Goal: Task Accomplishment & Management: Manage account settings

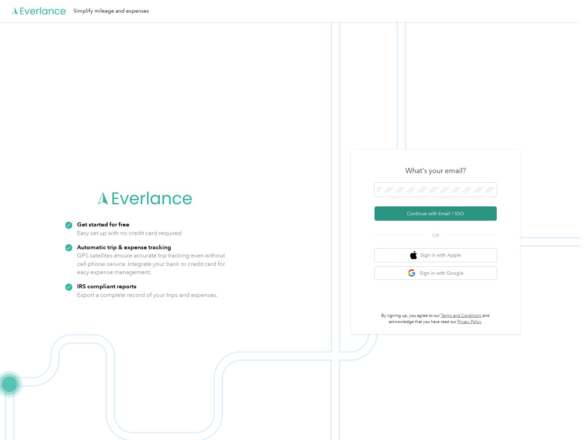
click at [436, 214] on button "Continue with Email / SSO" at bounding box center [436, 213] width 122 height 14
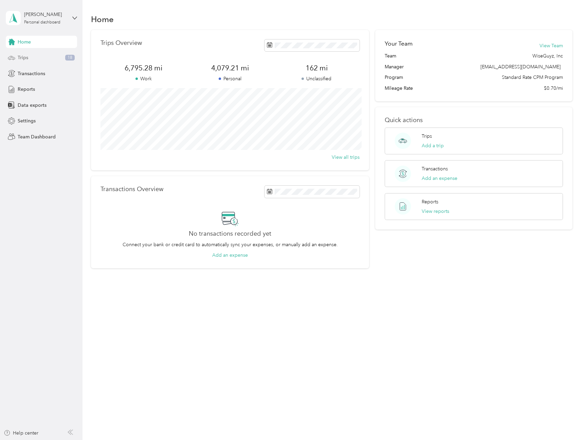
click at [18, 57] on span "Trips" at bounding box center [23, 57] width 11 height 7
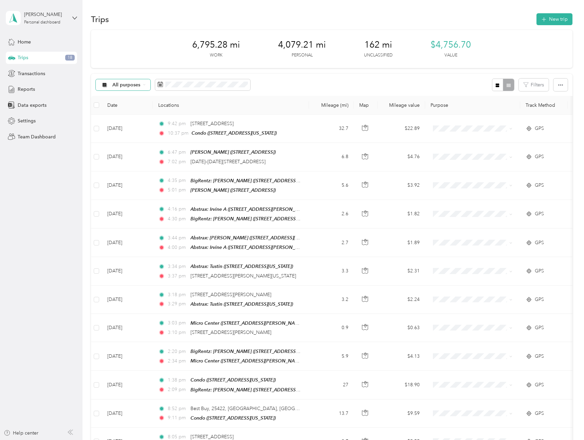
click at [141, 89] on div "All purposes" at bounding box center [123, 85] width 55 height 12
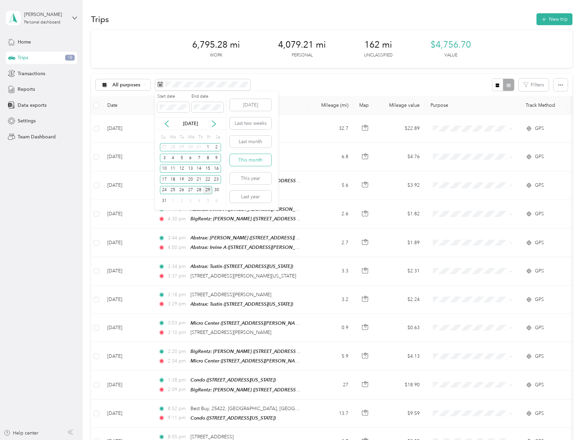
click at [249, 161] on button "This month" at bounding box center [250, 160] width 41 height 12
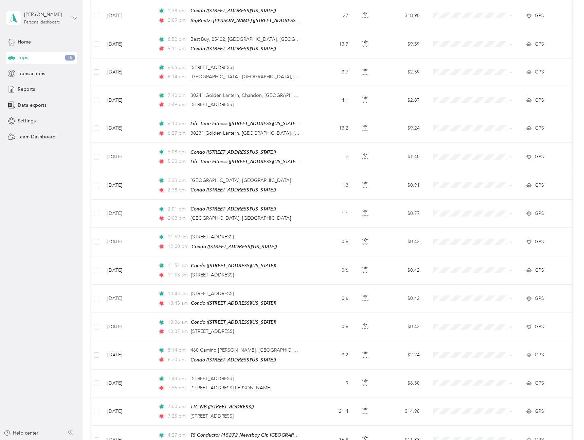
scroll to position [491, 0]
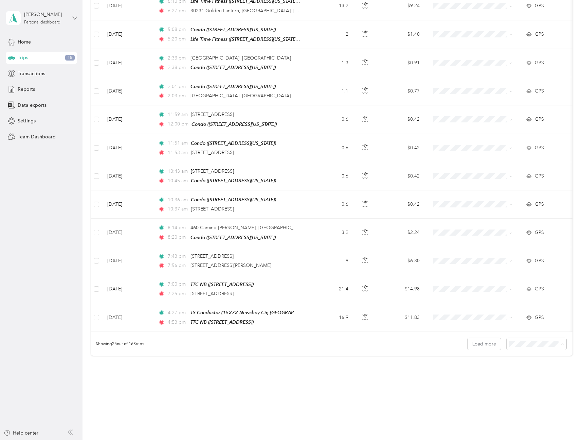
click at [523, 365] on li "100 per load" at bounding box center [540, 370] width 60 height 12
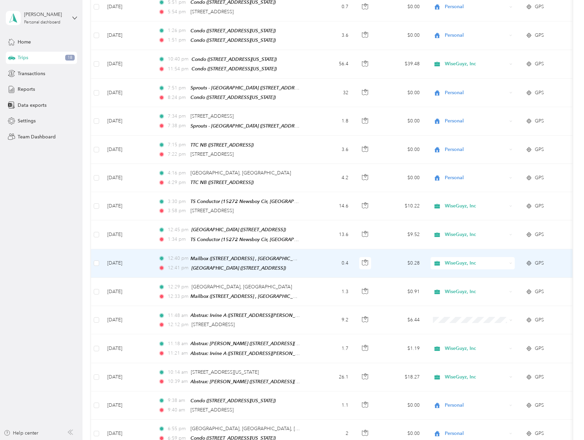
scroll to position [1518, 0]
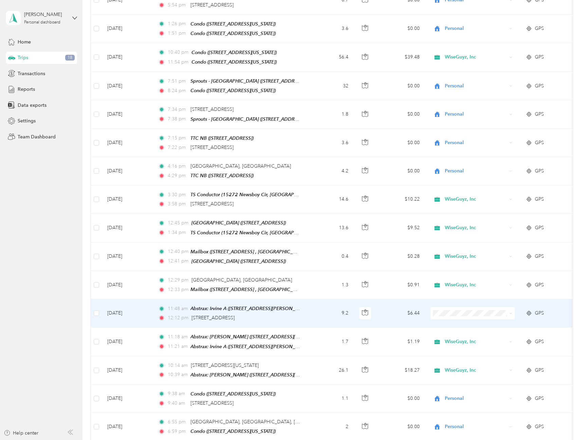
click at [320, 299] on td "9.2" at bounding box center [331, 313] width 45 height 28
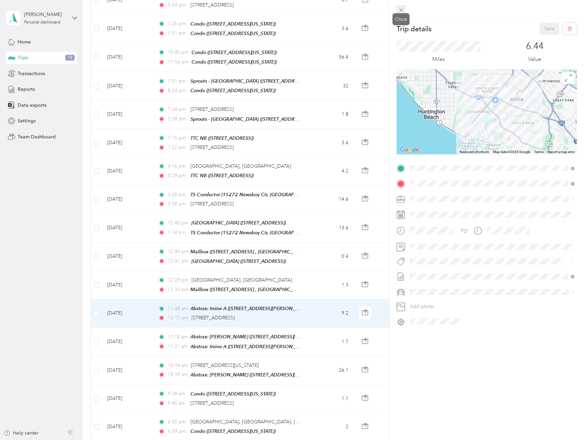
click at [404, 12] on icon at bounding box center [402, 10] width 6 height 6
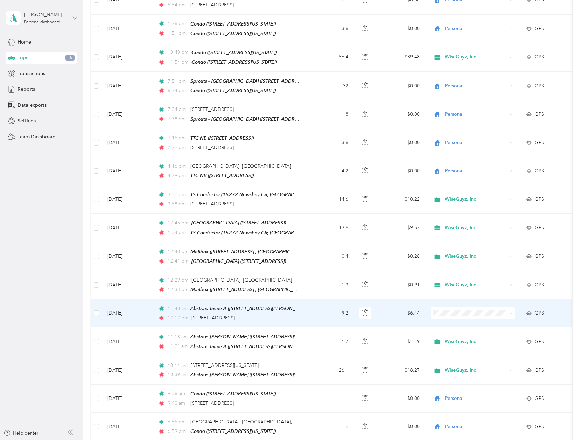
click at [453, 295] on li "WiseGuyz, Inc" at bounding box center [473, 299] width 84 height 12
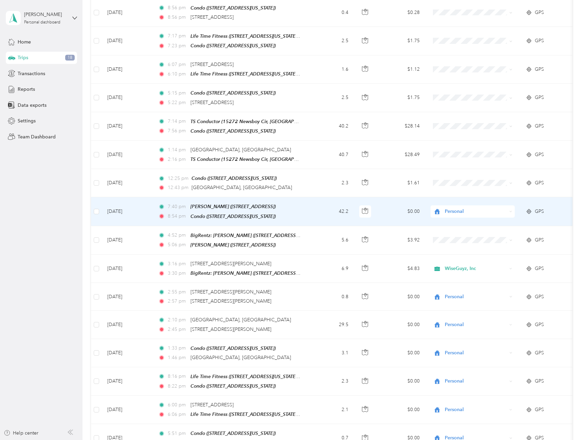
scroll to position [1077, 0]
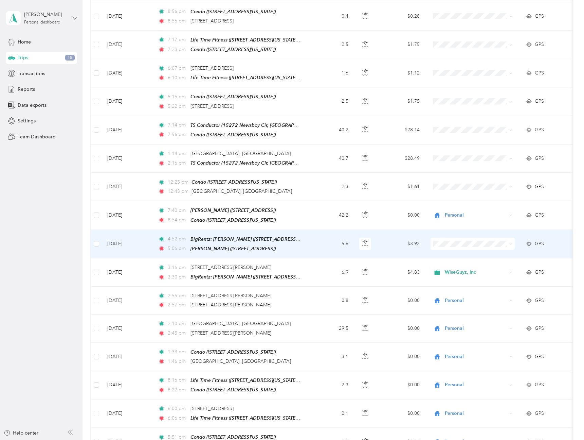
click at [451, 235] on span "WiseGuyz, Inc" at bounding box center [478, 233] width 63 height 7
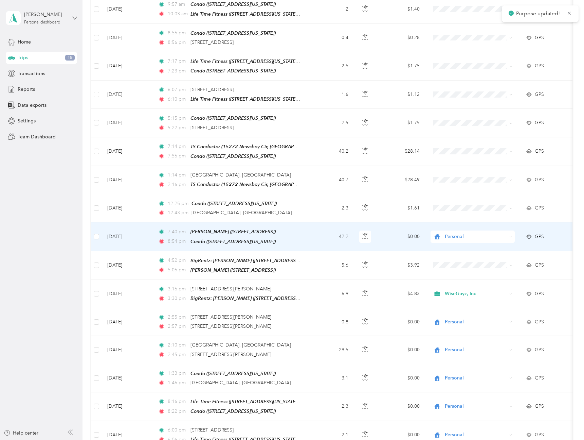
scroll to position [1029, 0]
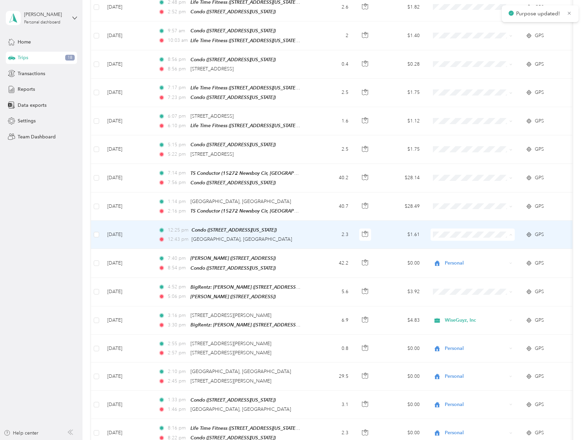
click at [449, 242] on span "Personal" at bounding box center [478, 241] width 63 height 7
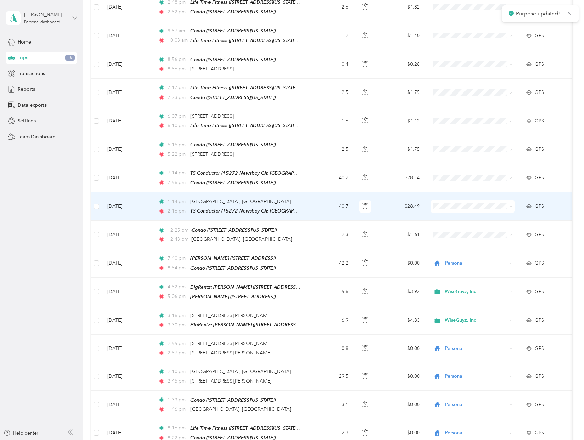
click at [444, 200] on span "WiseGuyz, Inc" at bounding box center [473, 201] width 75 height 7
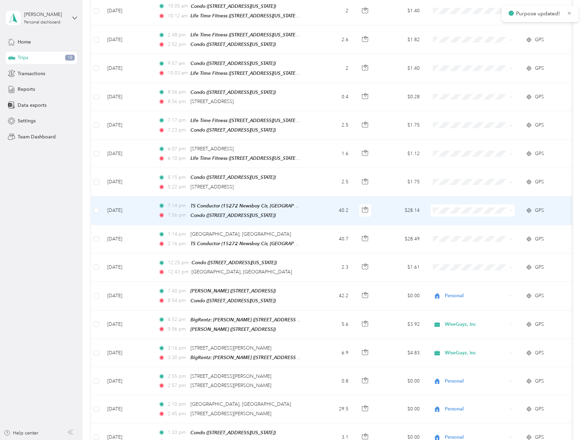
scroll to position [995, 0]
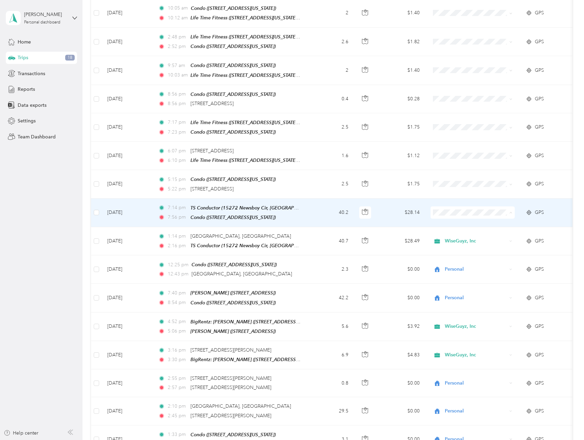
click at [443, 205] on span "WiseGuyz, Inc" at bounding box center [473, 208] width 75 height 7
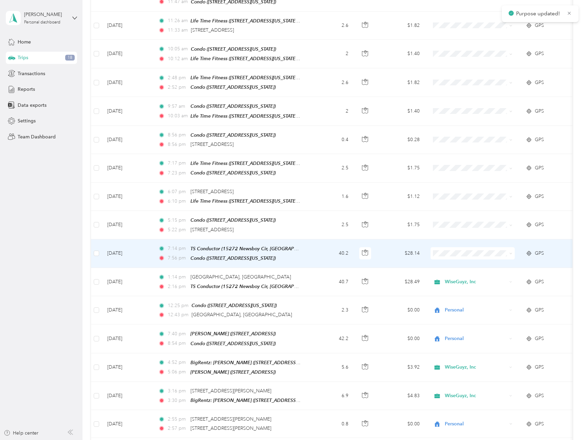
scroll to position [952, 0]
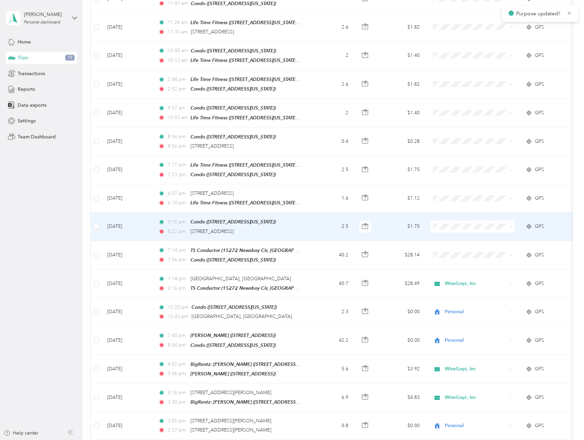
click at [446, 234] on span "Personal" at bounding box center [473, 234] width 75 height 7
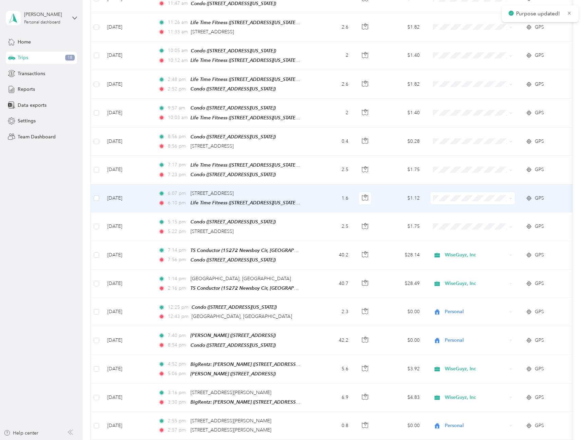
click at [441, 192] on span at bounding box center [473, 198] width 84 height 12
click at [446, 203] on li "Personal" at bounding box center [473, 207] width 84 height 12
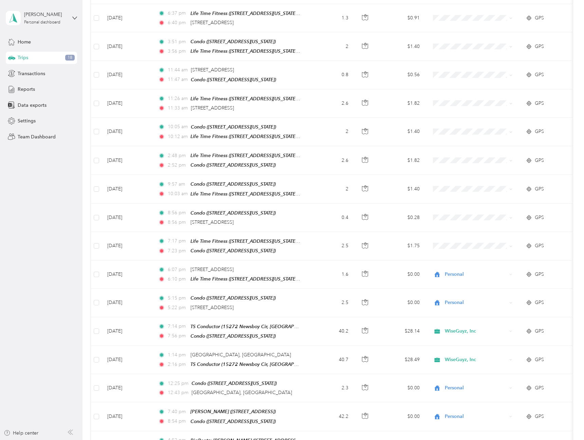
scroll to position [875, 0]
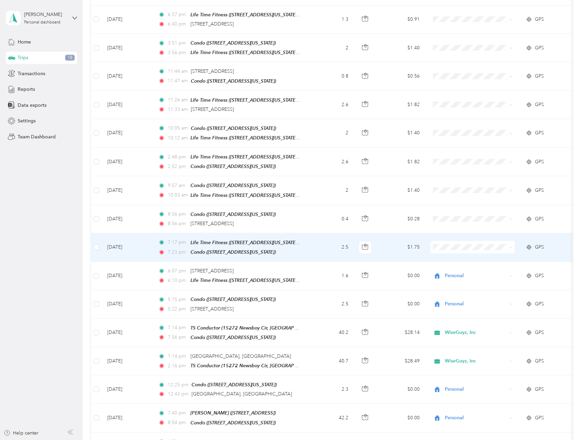
click at [446, 253] on span "Personal" at bounding box center [473, 255] width 75 height 7
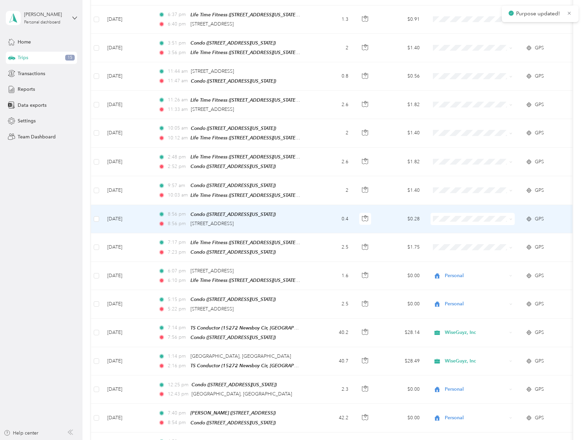
click at [445, 210] on td at bounding box center [472, 219] width 95 height 28
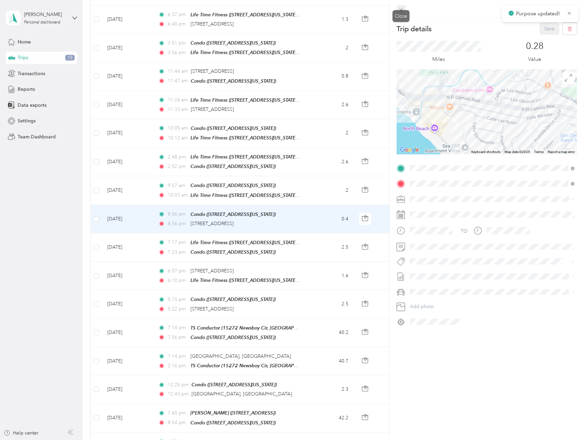
click at [401, 10] on g at bounding box center [401, 9] width 3 height 3
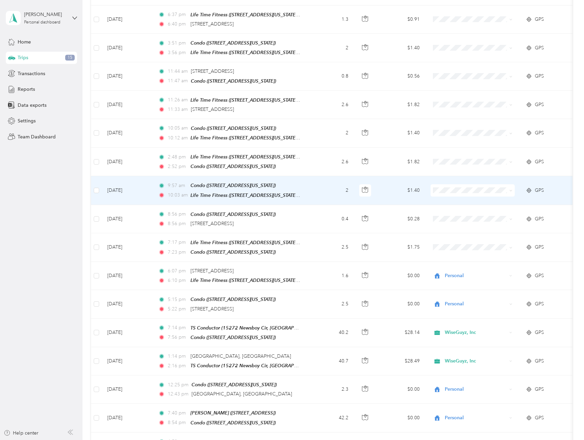
scroll to position [869, 0]
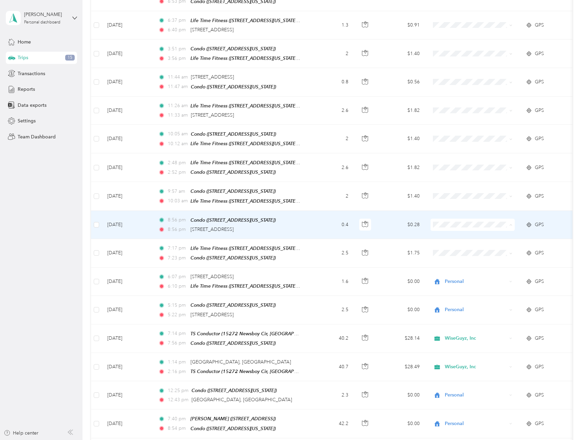
click at [451, 233] on span "Personal" at bounding box center [478, 234] width 63 height 7
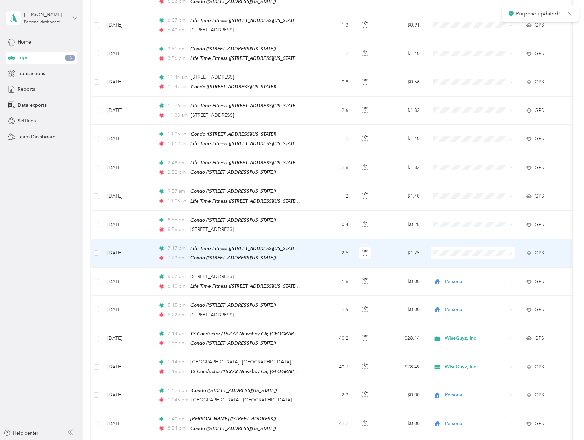
click at [451, 262] on span "Personal" at bounding box center [478, 262] width 63 height 7
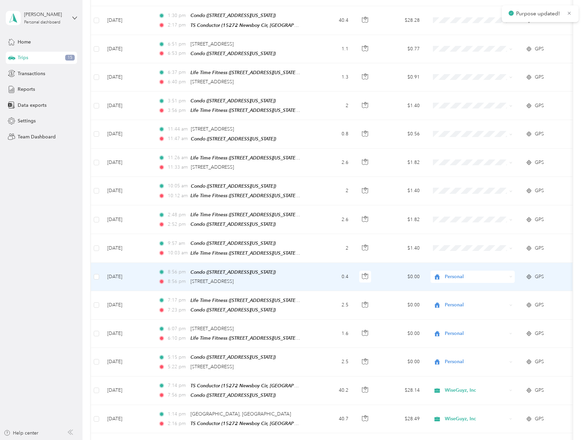
scroll to position [814, 0]
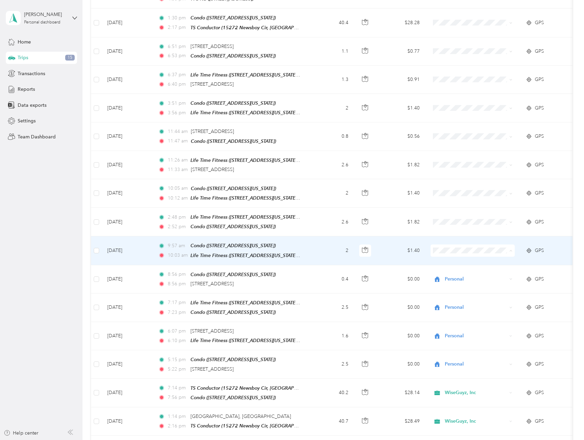
click at [448, 257] on span "Personal" at bounding box center [478, 260] width 63 height 7
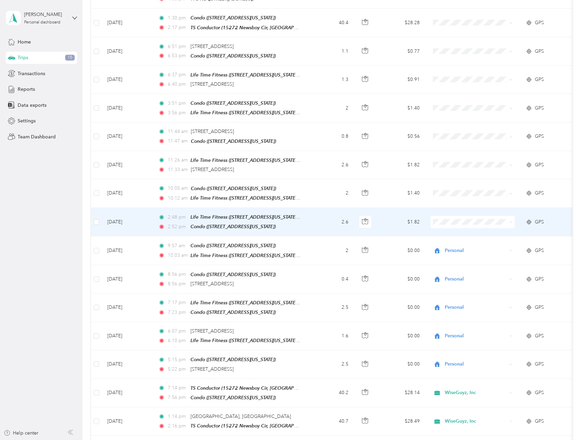
click at [449, 230] on span "Personal" at bounding box center [478, 232] width 63 height 7
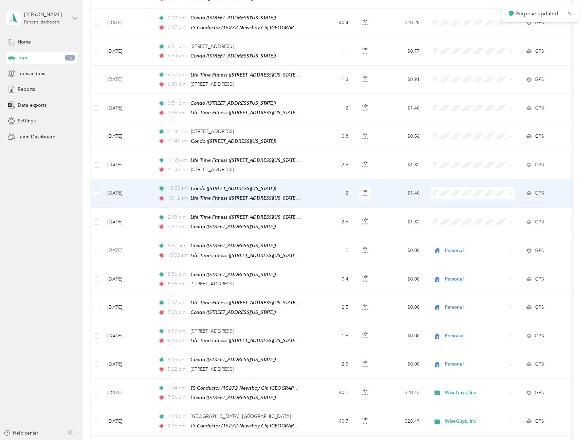
click at [453, 206] on span "Personal" at bounding box center [478, 204] width 63 height 7
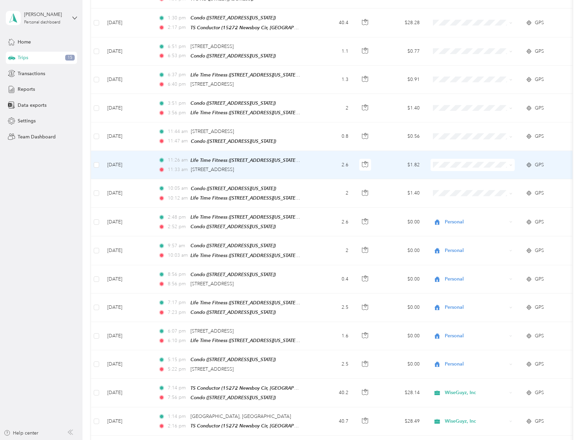
click at [451, 173] on span "Personal" at bounding box center [478, 176] width 63 height 7
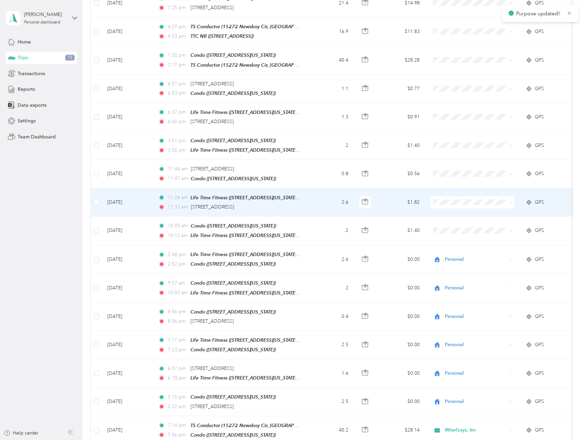
scroll to position [776, 0]
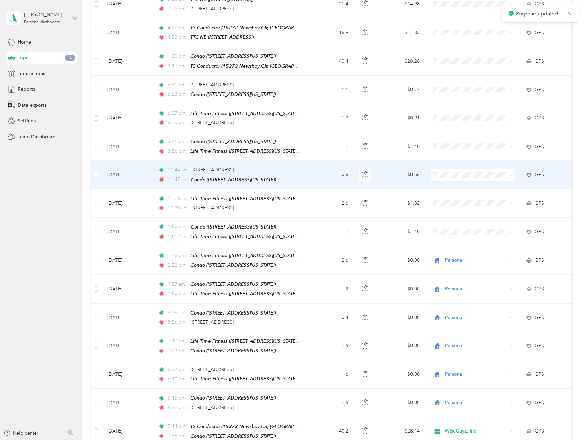
click at [453, 188] on span "Personal" at bounding box center [478, 187] width 63 height 7
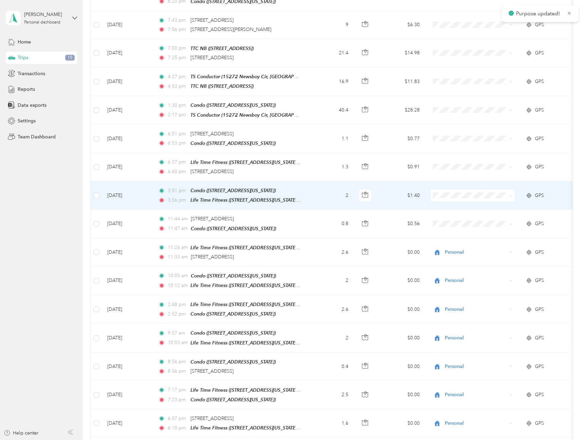
scroll to position [727, 0]
click at [455, 207] on span "Personal" at bounding box center [478, 208] width 63 height 7
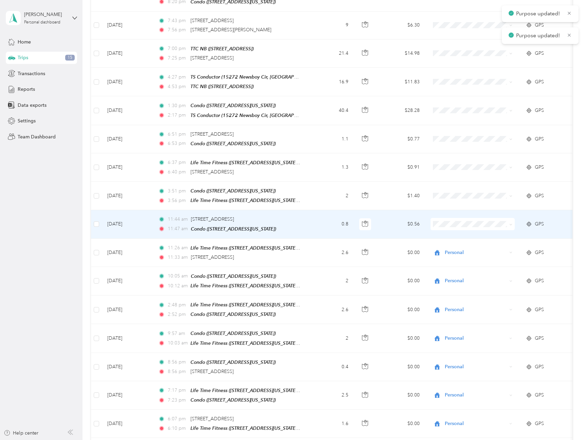
scroll to position [715, 0]
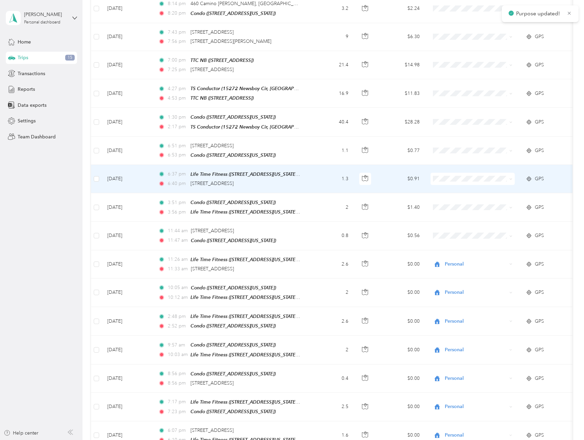
click at [449, 189] on span "Personal" at bounding box center [478, 192] width 63 height 7
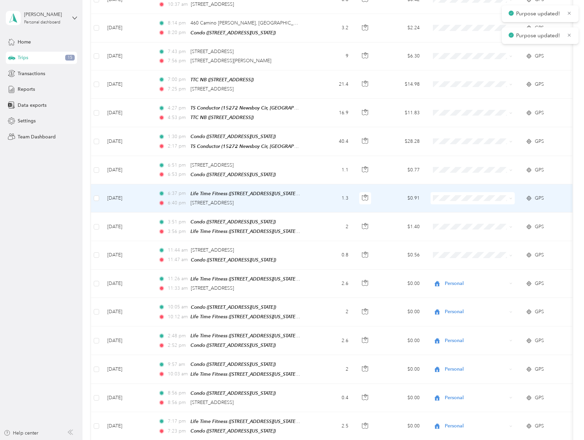
scroll to position [693, 0]
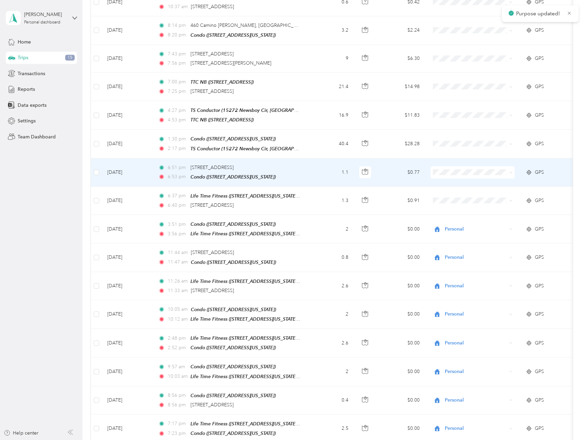
click at [447, 181] on li "Personal" at bounding box center [473, 186] width 84 height 12
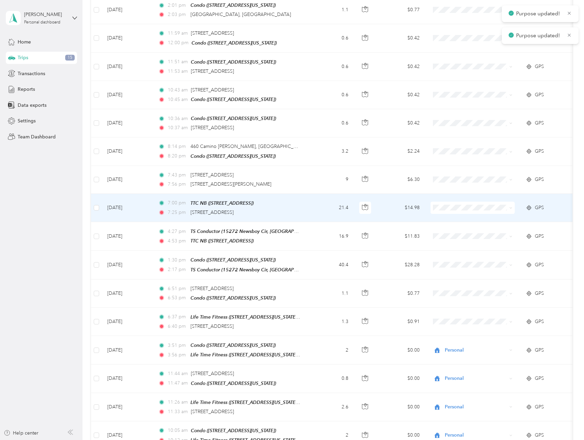
scroll to position [570, 0]
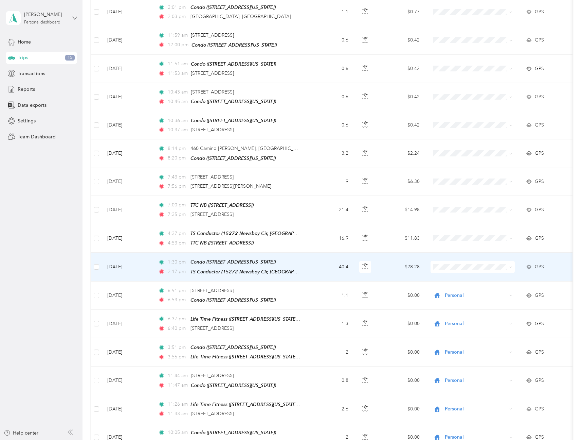
click at [447, 266] on span "WiseGuyz, Inc" at bounding box center [473, 267] width 75 height 7
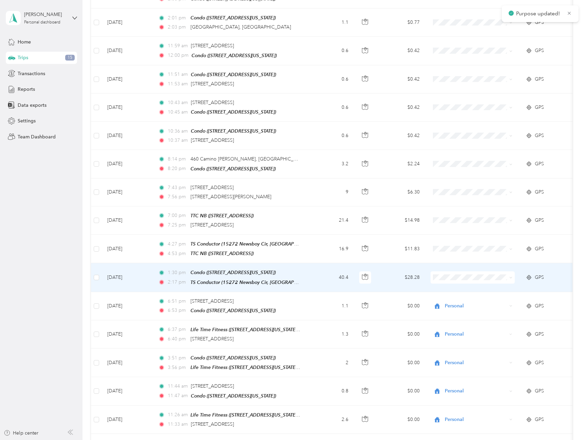
scroll to position [559, 0]
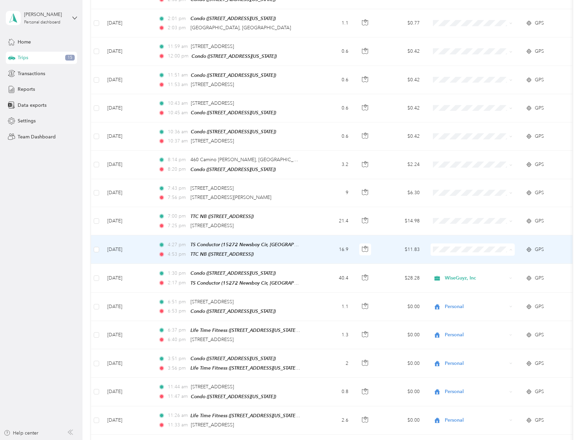
click at [449, 263] on span "Personal" at bounding box center [478, 264] width 63 height 7
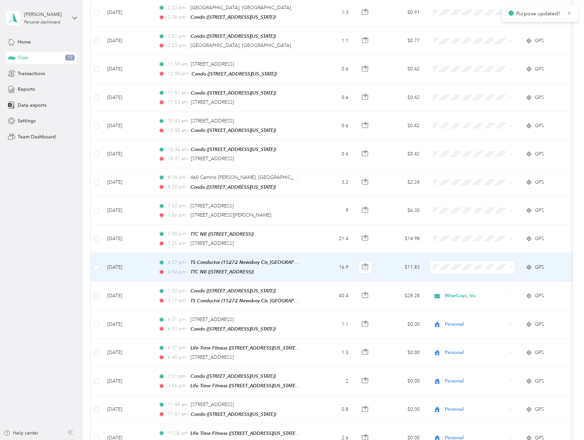
scroll to position [541, 0]
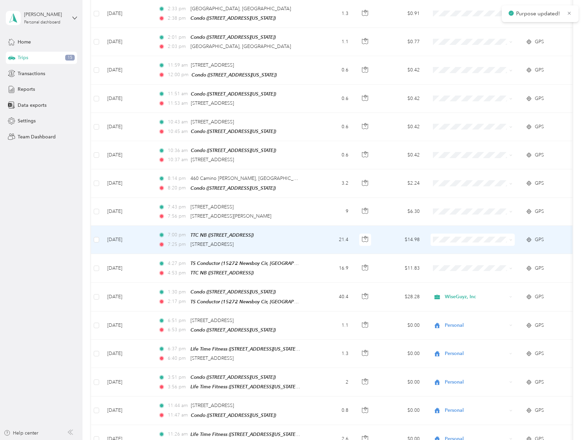
click at [449, 251] on li "Personal" at bounding box center [473, 255] width 84 height 12
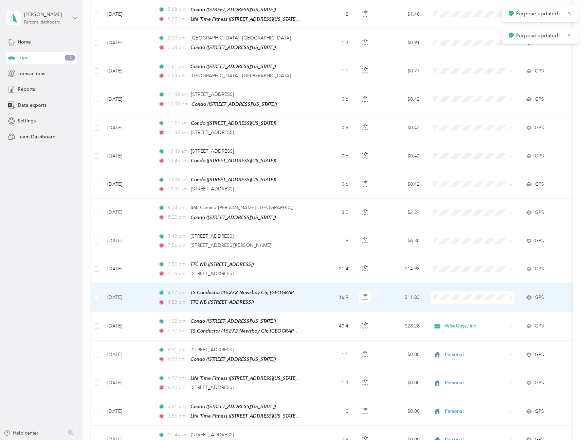
scroll to position [502, 0]
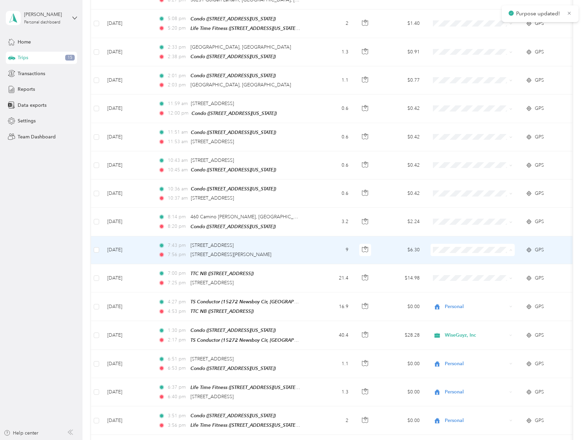
click at [447, 264] on span "Personal" at bounding box center [478, 265] width 63 height 7
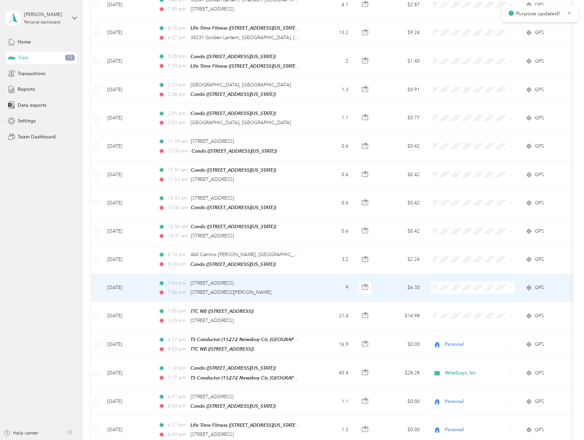
scroll to position [464, 0]
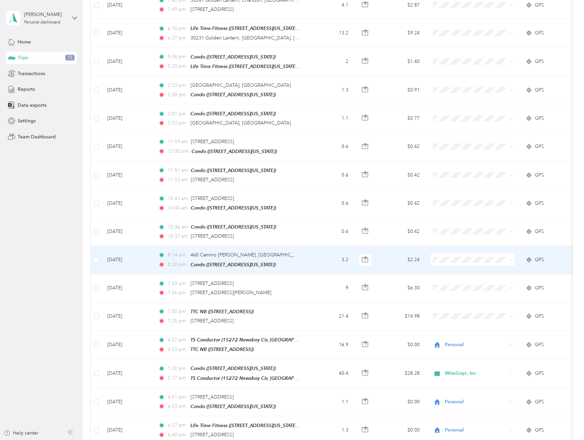
click at [449, 274] on span "Personal" at bounding box center [478, 275] width 63 height 7
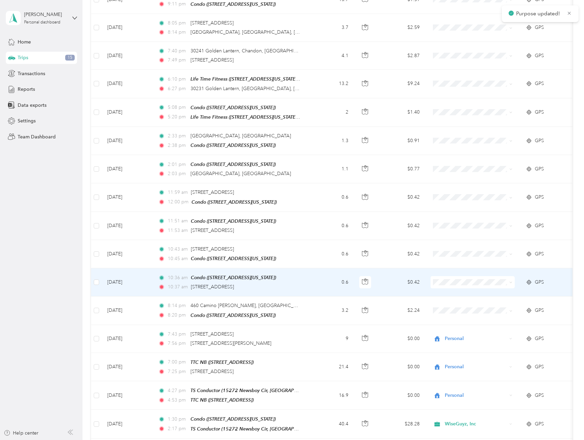
scroll to position [413, 0]
click at [447, 297] on span "Personal" at bounding box center [478, 298] width 63 height 7
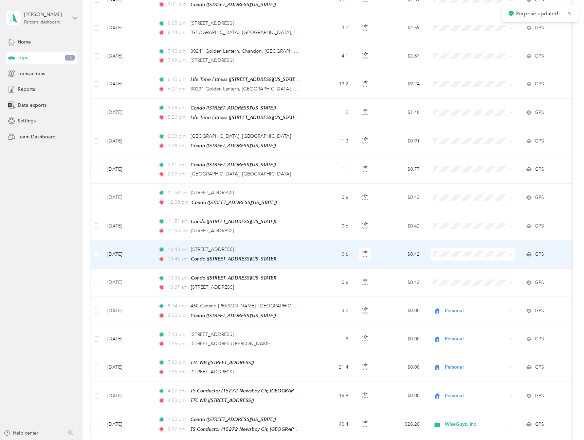
click at [444, 271] on icon at bounding box center [440, 269] width 8 height 5
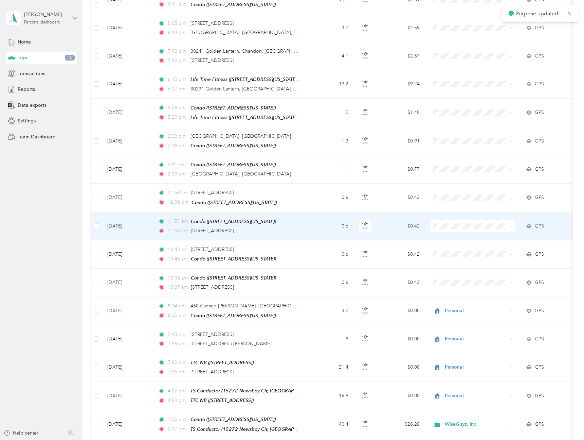
click at [443, 239] on li "Personal" at bounding box center [473, 243] width 84 height 12
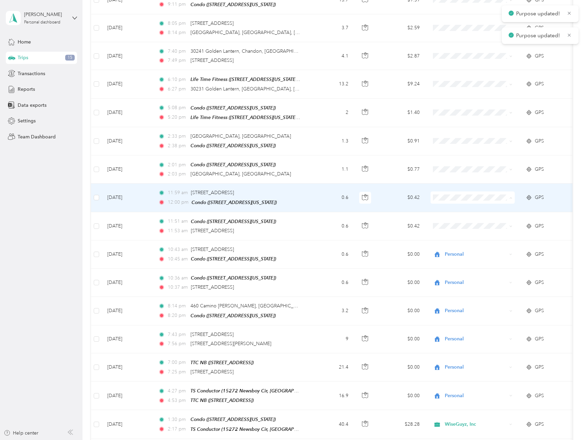
click at [448, 214] on span "Personal" at bounding box center [478, 214] width 63 height 7
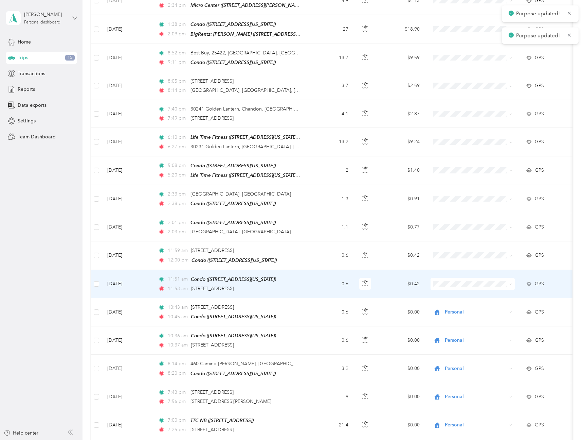
scroll to position [351, 0]
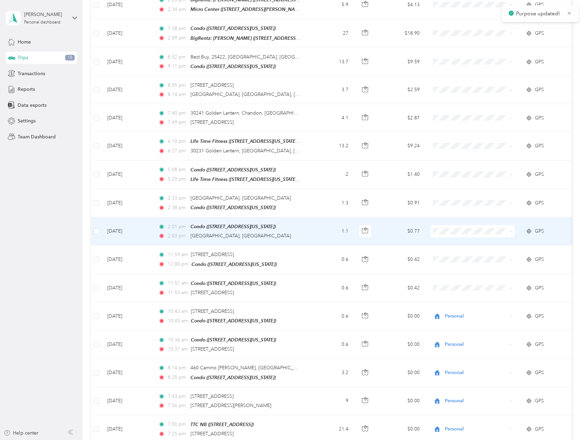
click at [449, 248] on span "Personal" at bounding box center [478, 248] width 63 height 7
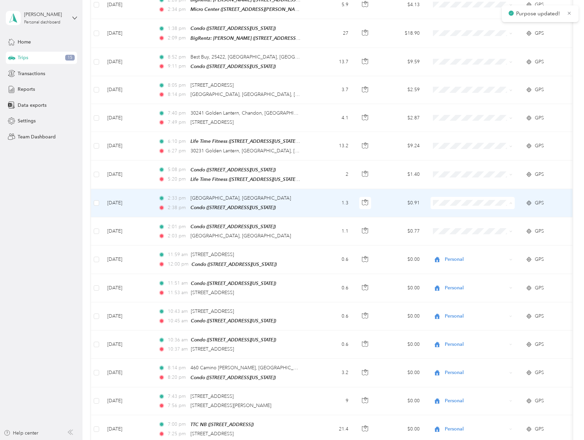
click at [449, 217] on span "Personal" at bounding box center [478, 220] width 63 height 7
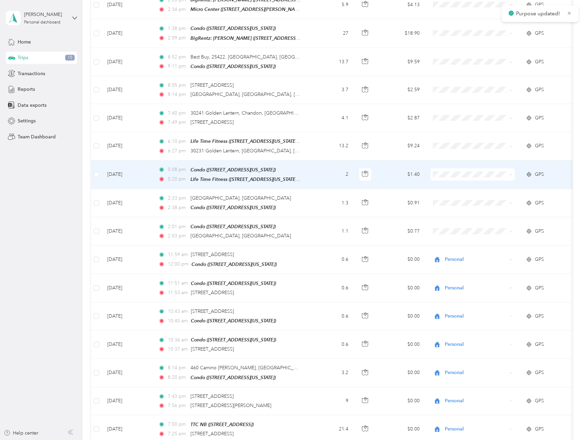
click at [448, 188] on li "Personal" at bounding box center [473, 193] width 84 height 12
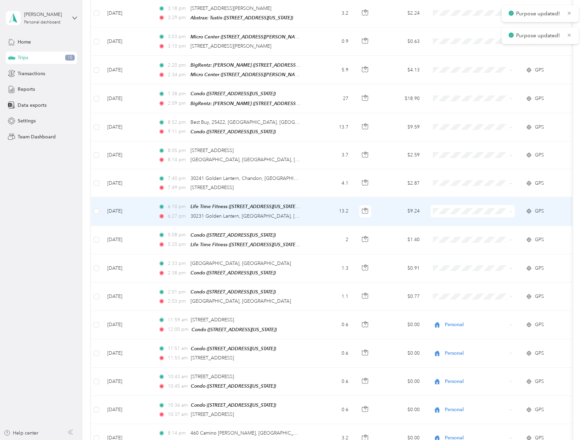
scroll to position [285, 0]
click at [446, 206] on span at bounding box center [473, 212] width 84 height 12
click at [450, 229] on span "Personal" at bounding box center [478, 230] width 63 height 7
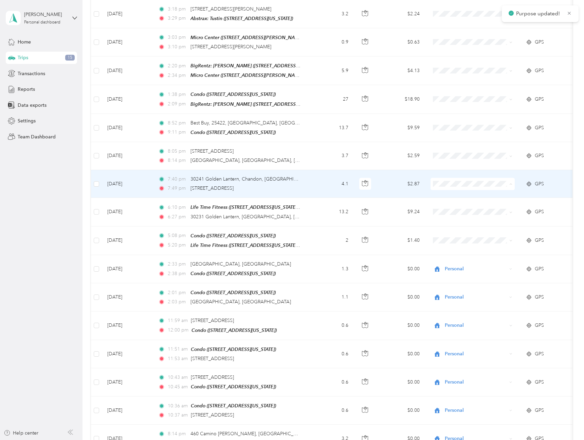
click at [446, 197] on li "Personal" at bounding box center [473, 203] width 84 height 12
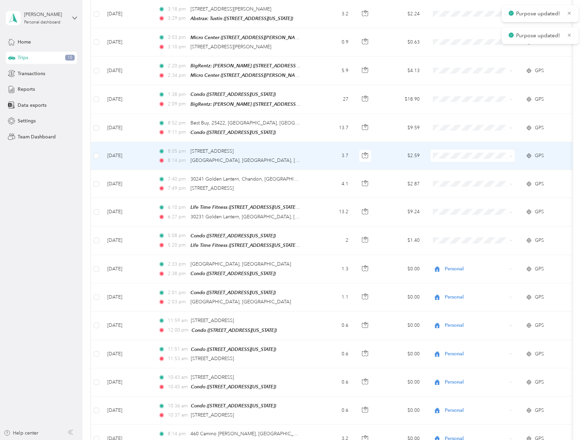
click at [449, 174] on span "Personal" at bounding box center [478, 174] width 63 height 7
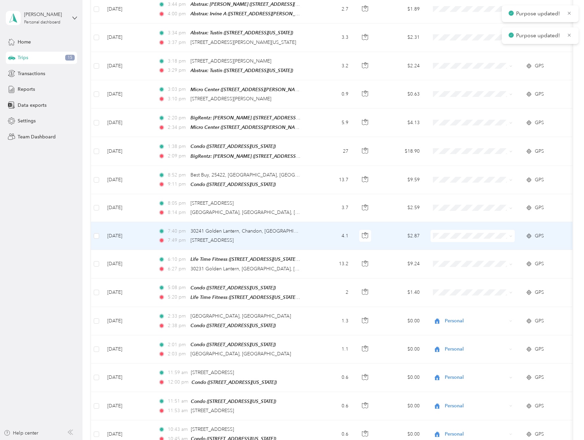
scroll to position [207, 0]
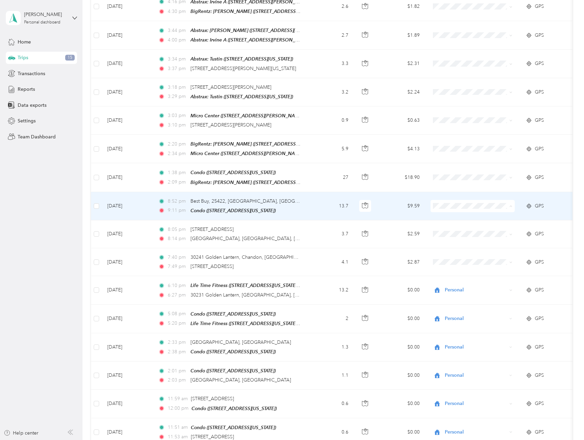
click at [453, 224] on span "Personal" at bounding box center [478, 225] width 63 height 7
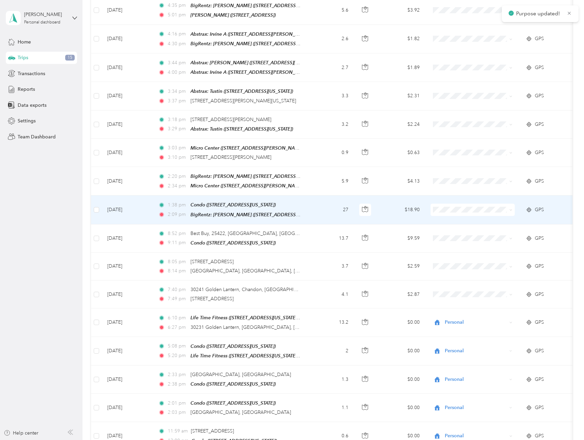
scroll to position [174, 0]
click at [450, 218] on span "WiseGuyz, Inc" at bounding box center [478, 218] width 63 height 7
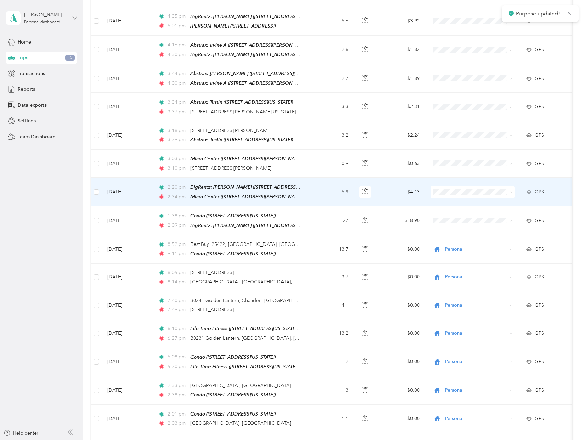
click at [444, 199] on span "WiseGuyz, Inc" at bounding box center [473, 200] width 75 height 7
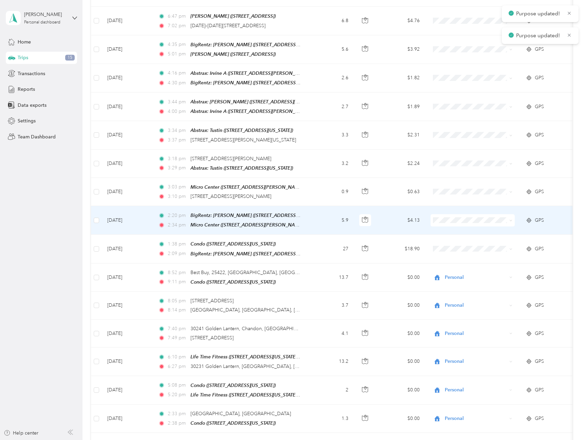
scroll to position [135, 0]
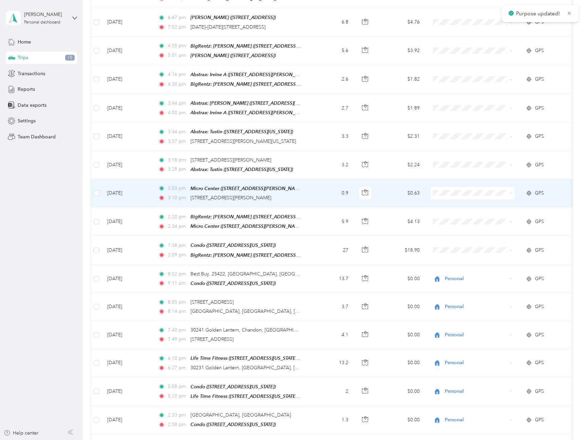
click at [448, 200] on span "WiseGuyz, Inc" at bounding box center [478, 201] width 63 height 7
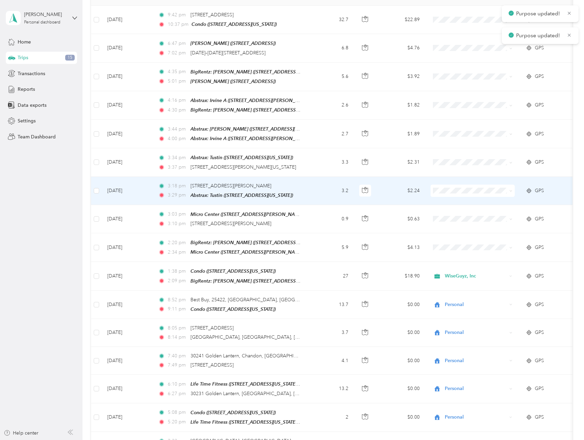
scroll to position [108, 0]
click at [447, 197] on span "WiseGuyz, Inc" at bounding box center [478, 200] width 63 height 7
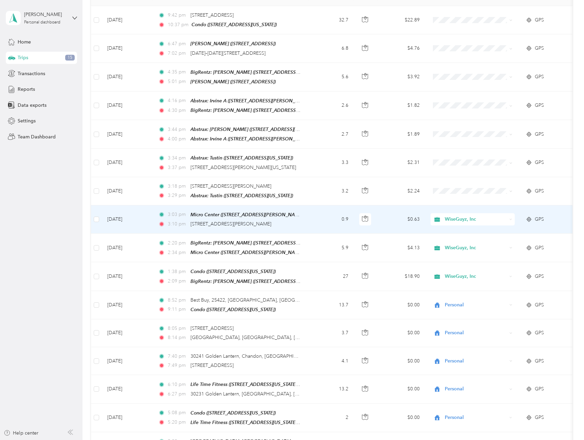
click at [316, 212] on td "0.9" at bounding box center [331, 219] width 45 height 28
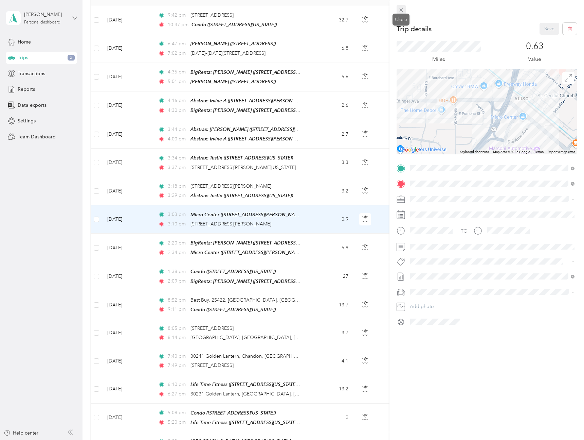
click at [401, 439] on div "Trip details Save This trip cannot be edited because it is either under review,…" at bounding box center [290, 440] width 581 height 0
click at [401, 9] on icon at bounding box center [402, 10] width 6 height 6
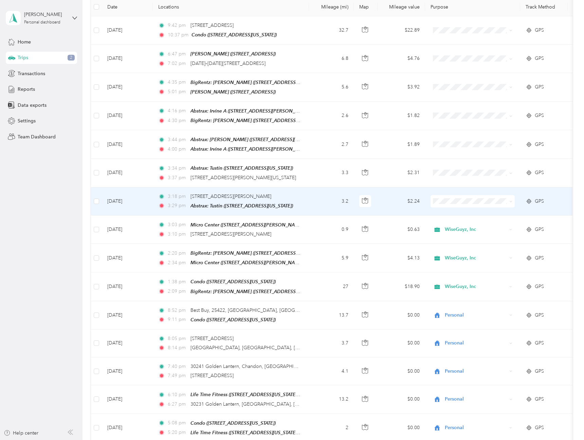
scroll to position [96, 0]
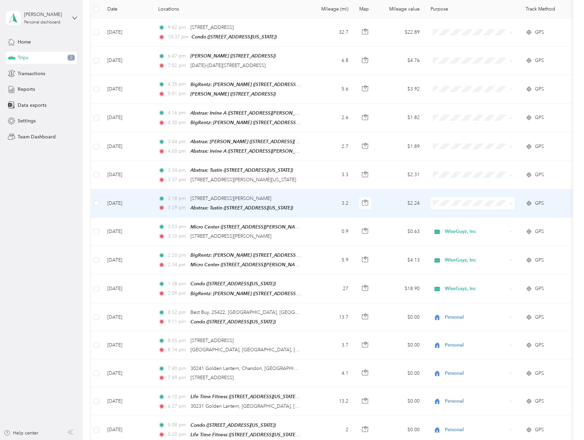
click at [457, 197] on span at bounding box center [473, 203] width 84 height 12
click at [457, 209] on span "WiseGuyz, Inc" at bounding box center [478, 212] width 63 height 7
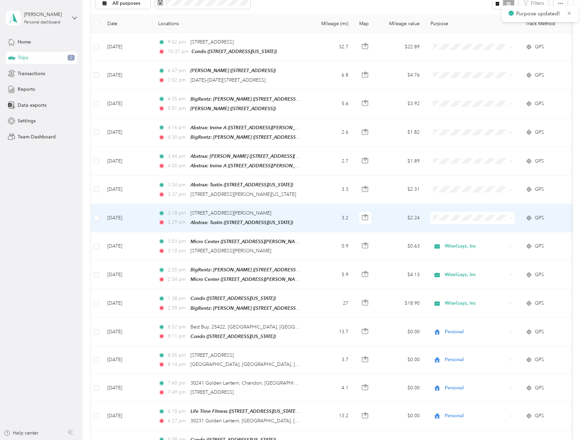
scroll to position [74, 0]
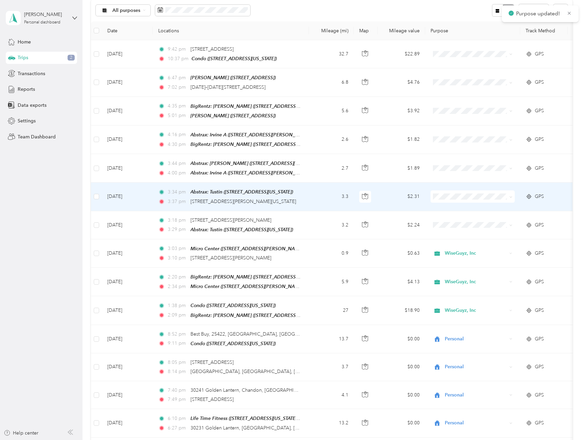
click at [314, 191] on td "3.3" at bounding box center [331, 196] width 45 height 28
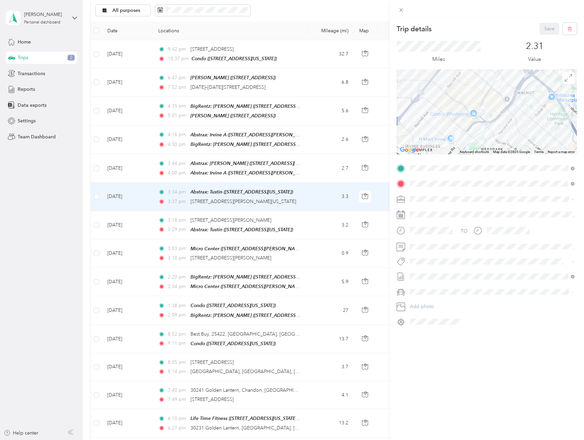
click at [444, 211] on div "Abstrax: Irvine B [STREET_ADDRESS][PERSON_NAME][US_STATE]" at bounding box center [476, 214] width 106 height 14
click at [547, 31] on button "Save" at bounding box center [550, 29] width 20 height 12
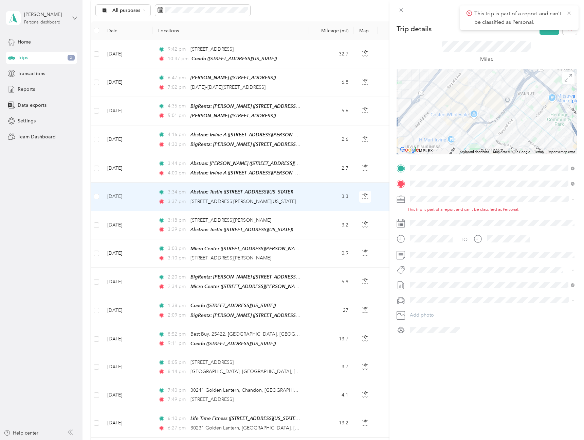
click at [568, 11] on icon at bounding box center [569, 13] width 5 height 6
click at [544, 25] on button "Save" at bounding box center [550, 29] width 20 height 12
click at [443, 195] on span at bounding box center [493, 199] width 170 height 11
click at [418, 203] on span at bounding box center [493, 199] width 170 height 11
click at [421, 210] on span "WiseGuyz, Inc" at bounding box center [427, 211] width 31 height 6
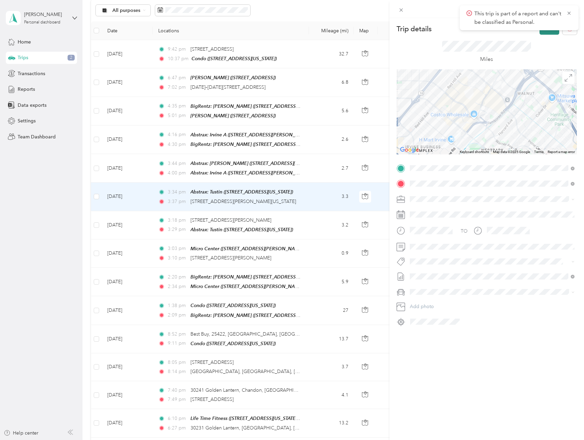
click at [549, 32] on button "Save" at bounding box center [550, 29] width 20 height 12
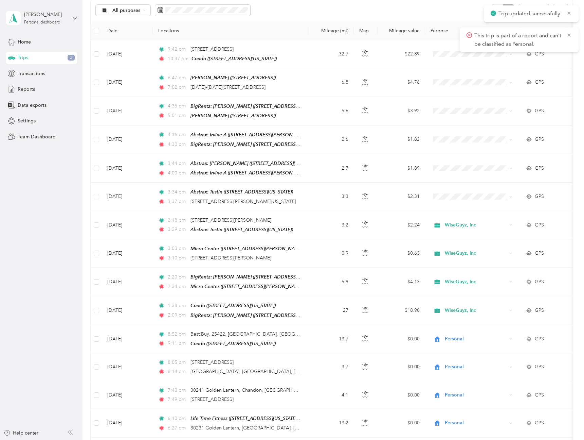
click at [569, 12] on icon at bounding box center [569, 13] width 5 height 6
click at [569, 12] on icon at bounding box center [569, 13] width 3 height 3
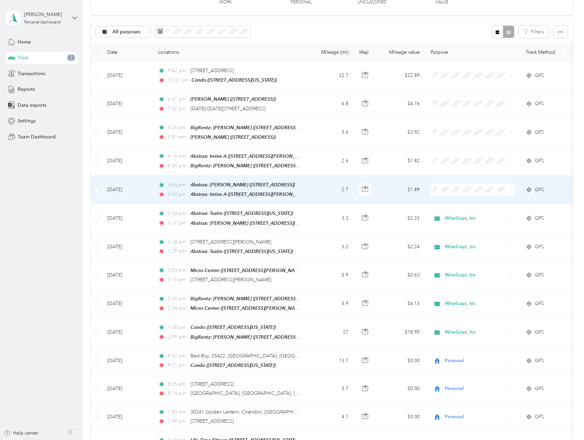
scroll to position [52, 0]
click at [448, 196] on li "WiseGuyz, Inc" at bounding box center [473, 201] width 84 height 12
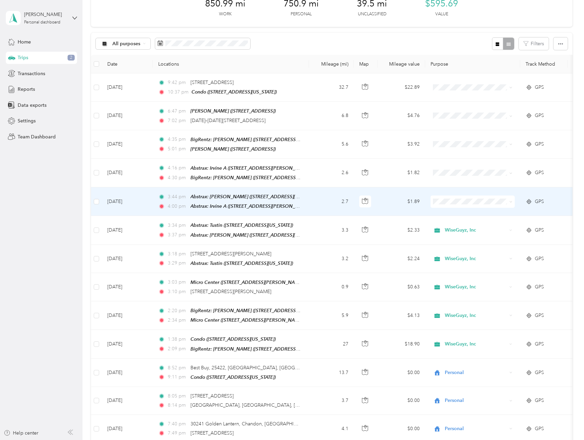
scroll to position [39, 0]
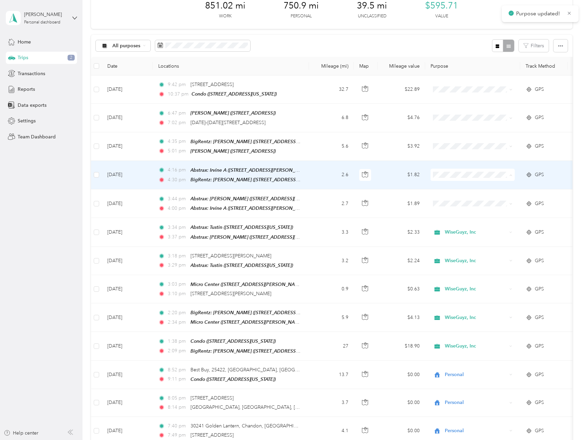
click at [450, 182] on span "WiseGuyz, Inc" at bounding box center [478, 185] width 63 height 7
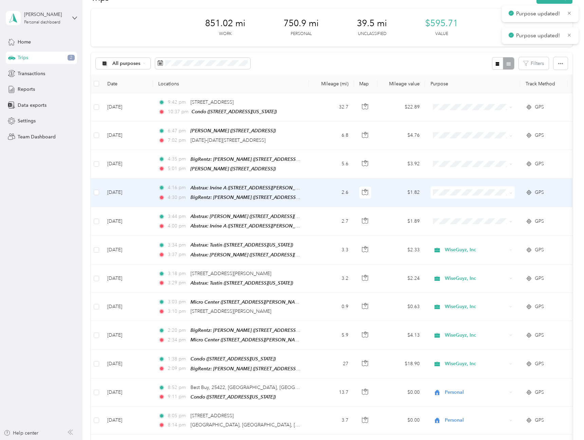
scroll to position [20, 0]
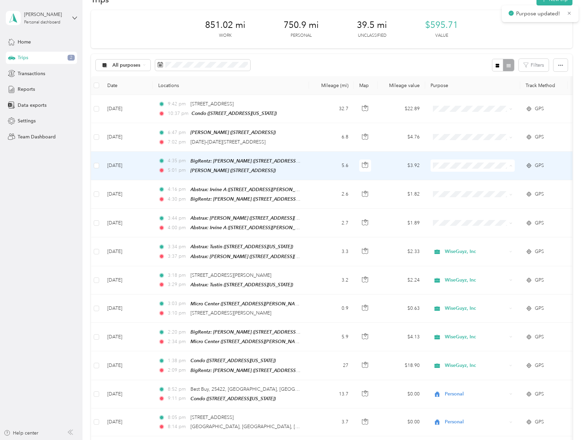
click at [451, 175] on span "WiseGuyz, Inc" at bounding box center [478, 177] width 63 height 7
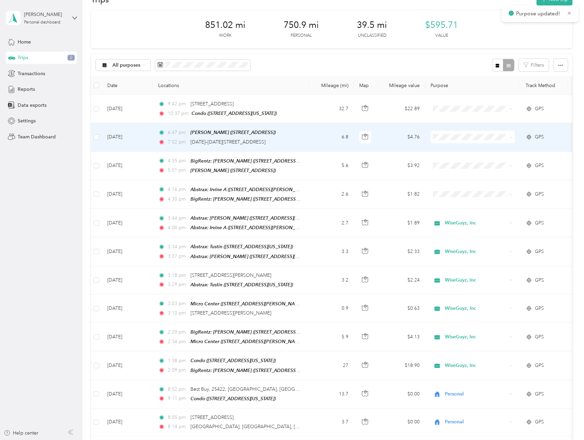
click at [454, 158] on span "Personal" at bounding box center [478, 160] width 63 height 7
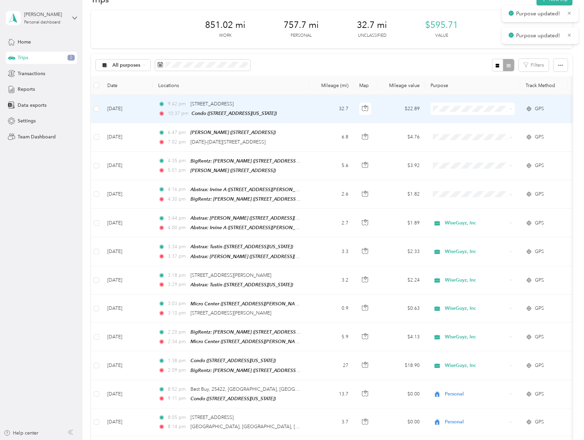
click at [450, 132] on span "Personal" at bounding box center [478, 133] width 63 height 7
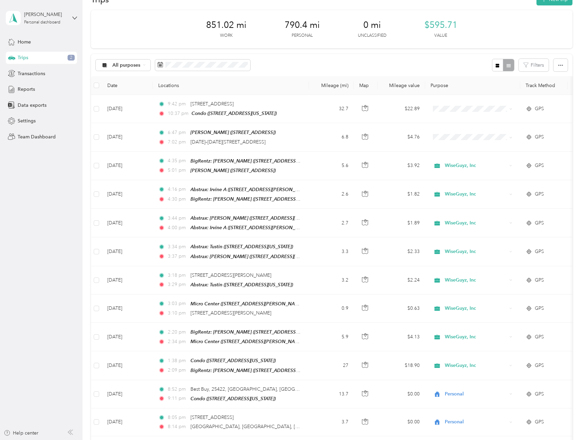
click at [423, 71] on div "All purposes Filters" at bounding box center [332, 65] width 482 height 22
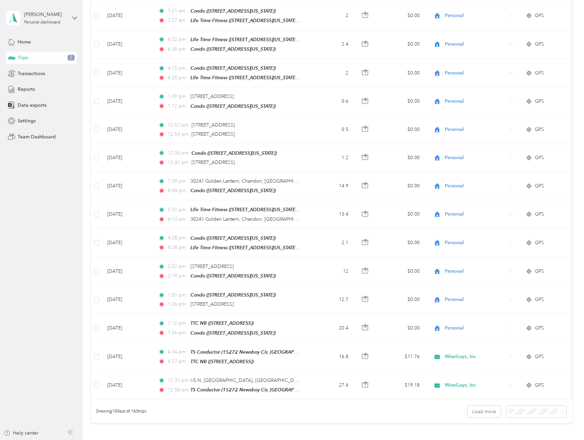
scroll to position [2587, 0]
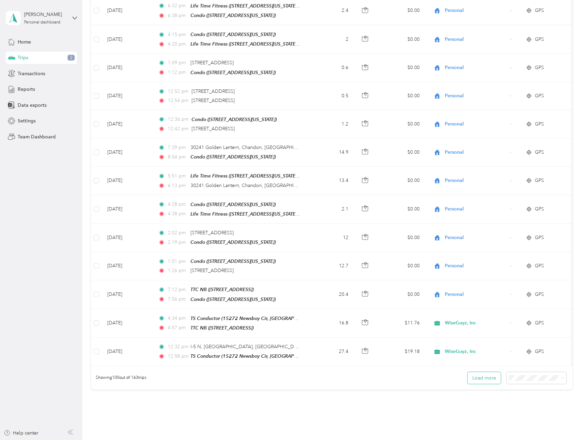
click at [488, 372] on button "Load more" at bounding box center [484, 378] width 33 height 12
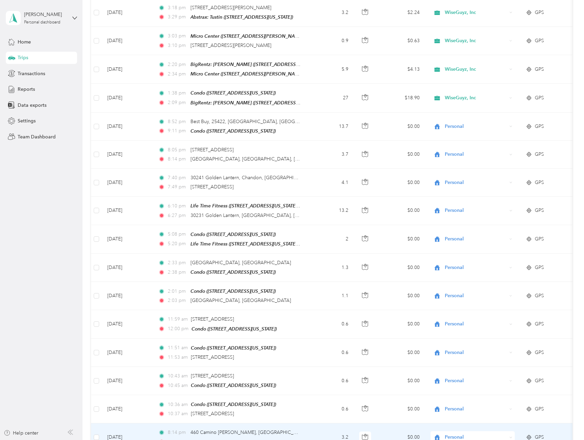
scroll to position [0, 0]
